Goal: Information Seeking & Learning: Understand process/instructions

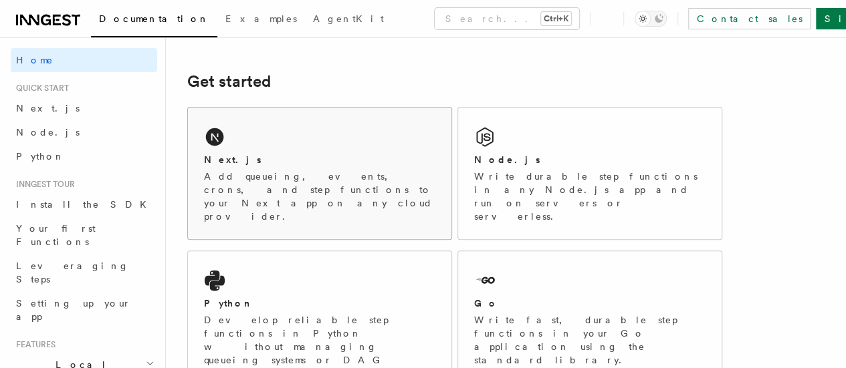
click at [286, 167] on div "Next.js" at bounding box center [319, 160] width 231 height 14
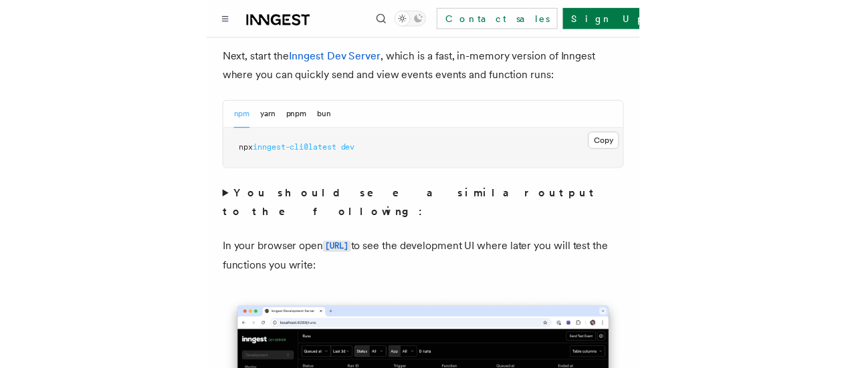
scroll to position [1024, 0]
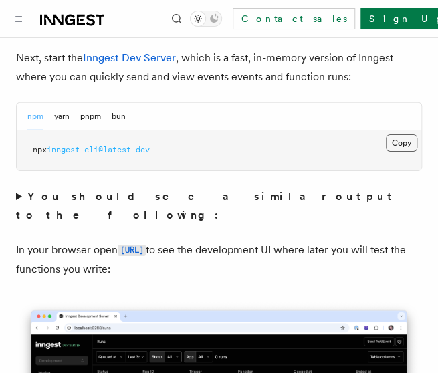
click at [401, 134] on button "Copy Copied" at bounding box center [401, 142] width 31 height 17
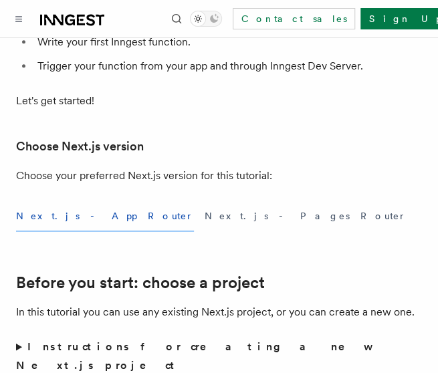
scroll to position [0, 0]
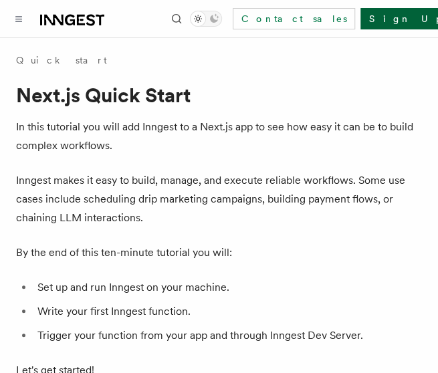
click at [392, 18] on link "Sign Up" at bounding box center [404, 18] width 88 height 21
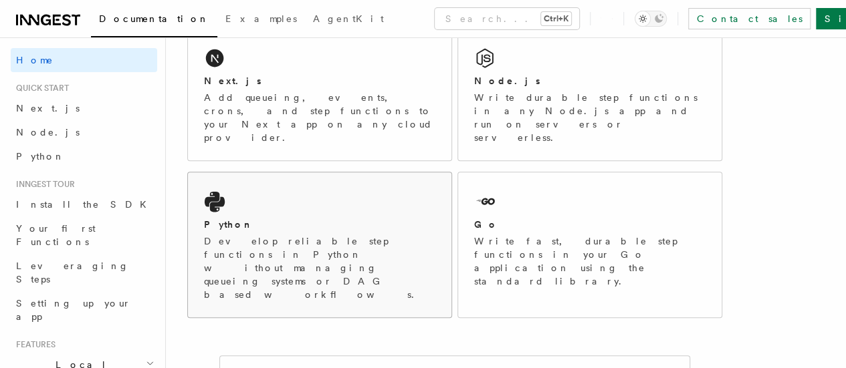
scroll to position [251, 0]
click at [294, 88] on div "Next.js" at bounding box center [319, 81] width 231 height 14
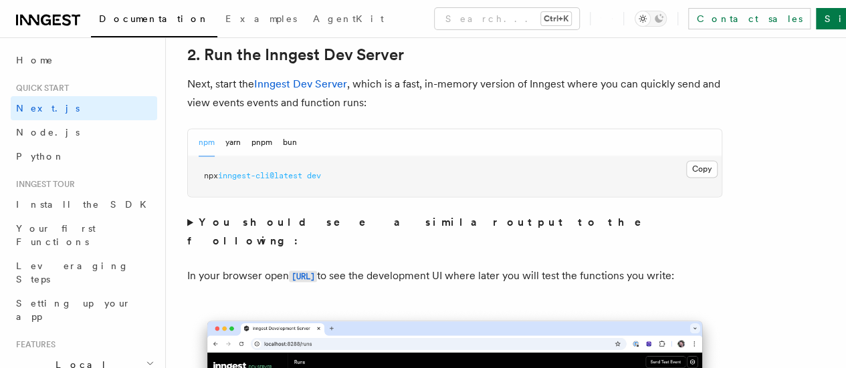
scroll to position [948, 0]
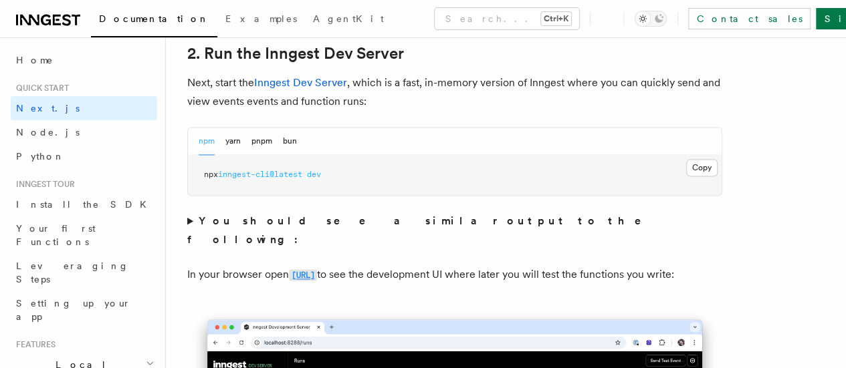
drag, startPoint x: 286, startPoint y: 257, endPoint x: 395, endPoint y: 266, distance: 108.7
copy p "[URL]"
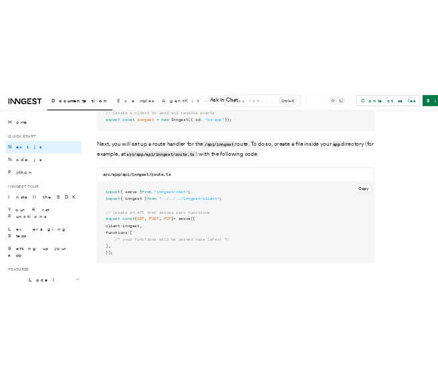
scroll to position [1837, 0]
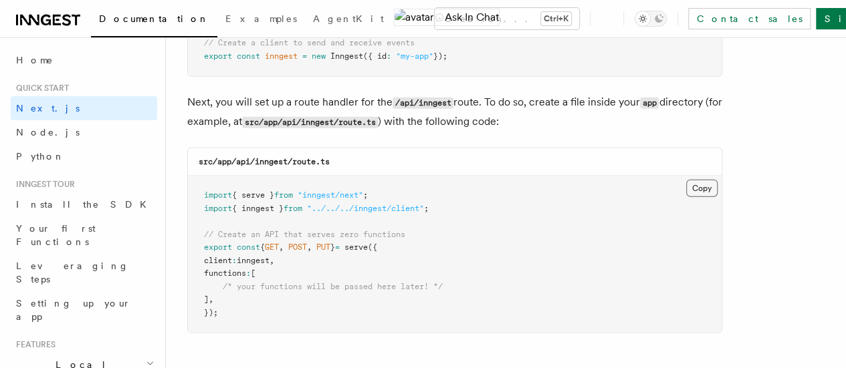
click at [686, 183] on button "Copy Copied" at bounding box center [701, 188] width 31 height 17
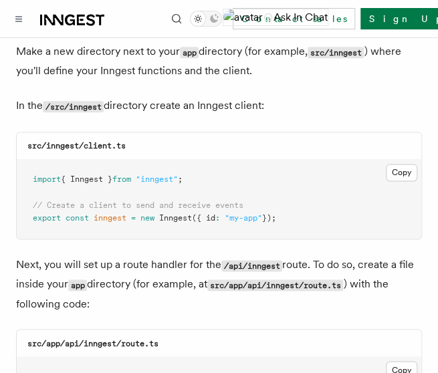
scroll to position [1654, 0]
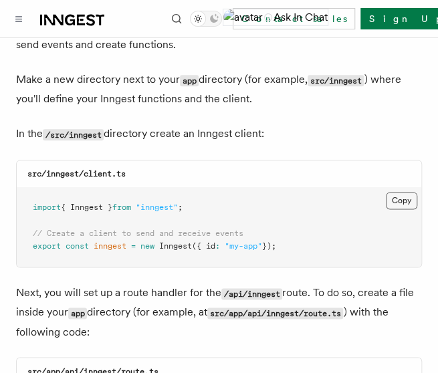
click at [408, 192] on button "Copy Copied" at bounding box center [401, 200] width 31 height 17
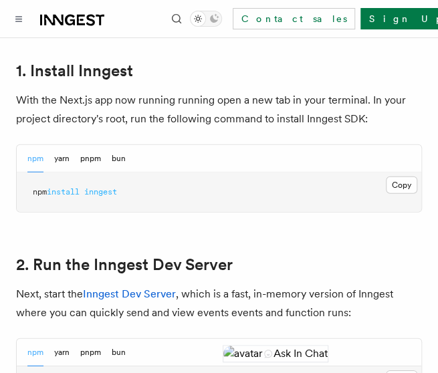
scroll to position [801, 0]
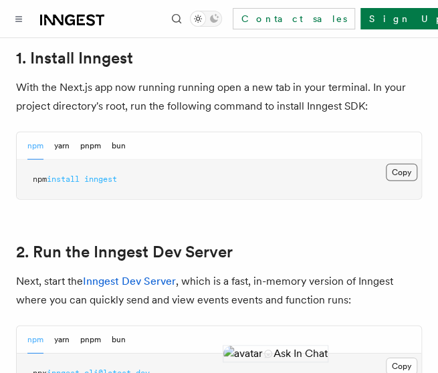
click at [405, 164] on button "Copy Copied" at bounding box center [401, 172] width 31 height 17
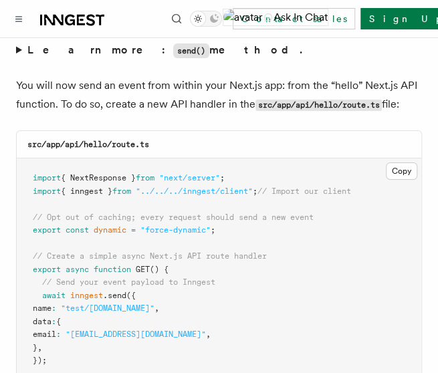
scroll to position [6444, 0]
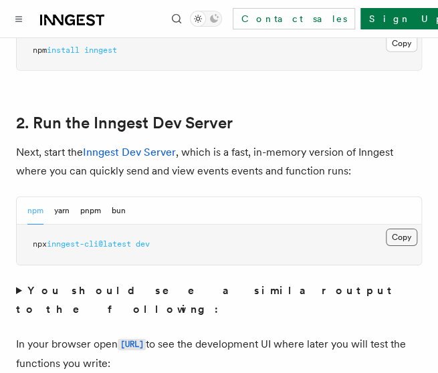
click at [401, 229] on button "Copy Copied" at bounding box center [401, 237] width 31 height 17
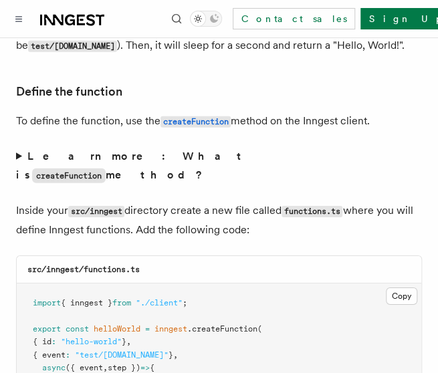
scroll to position [2420, 0]
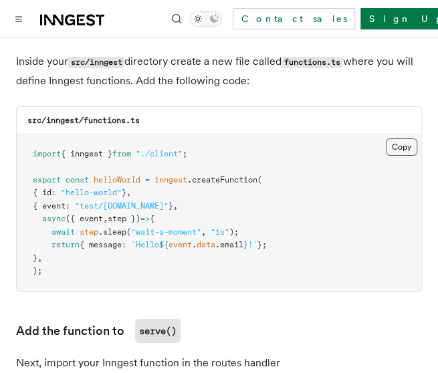
click at [400, 138] on button "Copy Copied" at bounding box center [401, 146] width 31 height 17
